Goal: Information Seeking & Learning: Learn about a topic

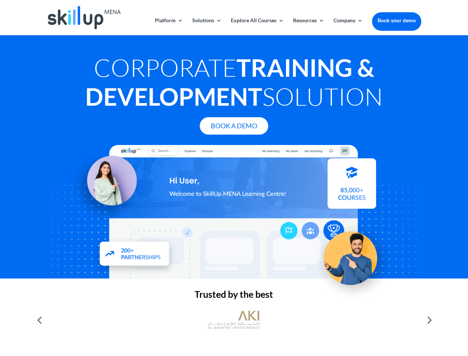
click at [234, 178] on div at bounding box center [234, 212] width 375 height 134
click at [207, 26] on link "Solutions" at bounding box center [206, 26] width 29 height 17
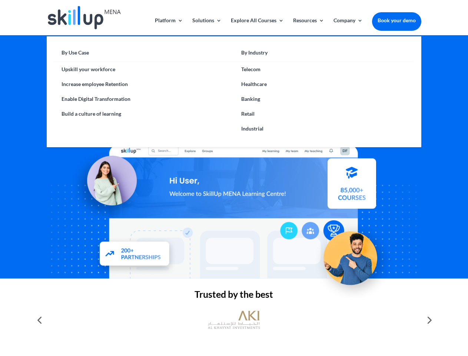
click at [257, 26] on link "Explore All Courses" at bounding box center [257, 26] width 53 height 17
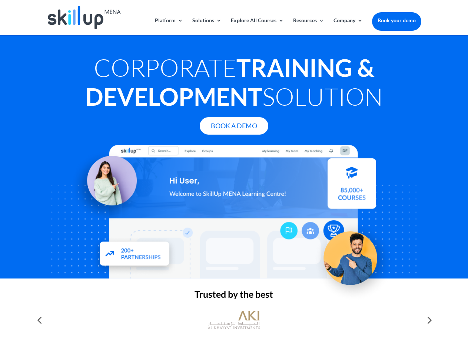
click at [308, 26] on link "Resources" at bounding box center [308, 26] width 31 height 17
click at [348, 26] on link "Company" at bounding box center [348, 26] width 29 height 17
click at [234, 320] on img at bounding box center [234, 320] width 52 height 26
